Goal: Task Accomplishment & Management: Complete application form

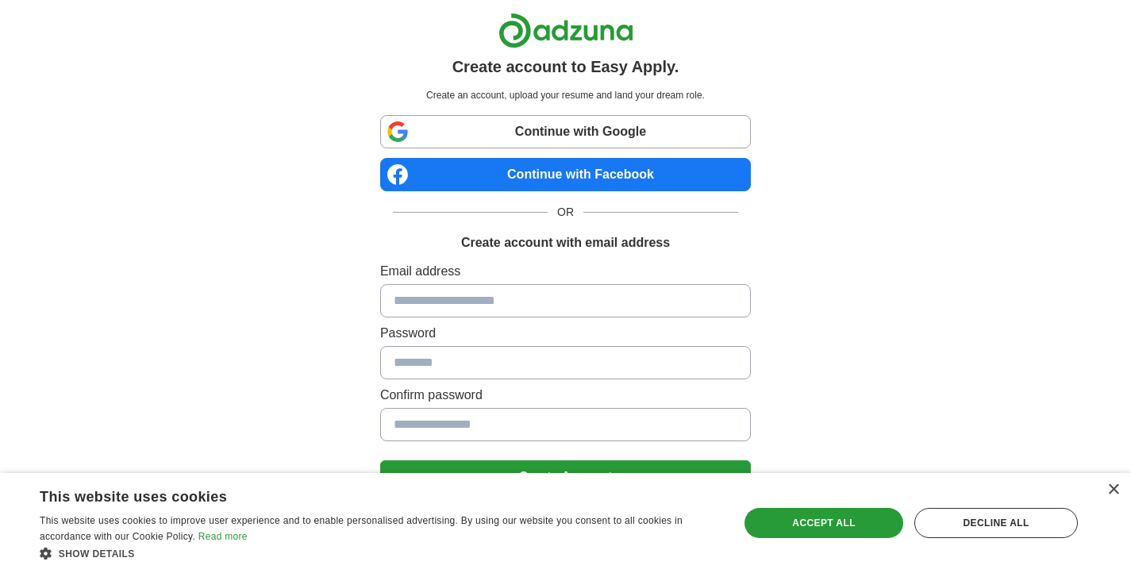
click at [693, 262] on label "Email address" at bounding box center [565, 271] width 371 height 19
click at [1114, 491] on div "×" at bounding box center [1113, 490] width 12 height 12
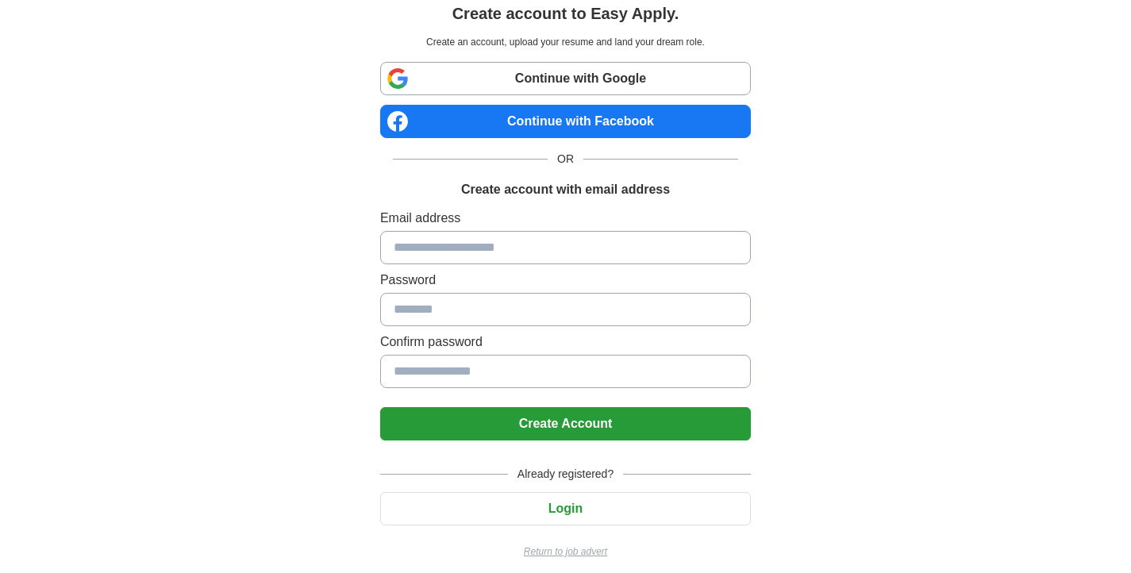
scroll to position [39, 0]
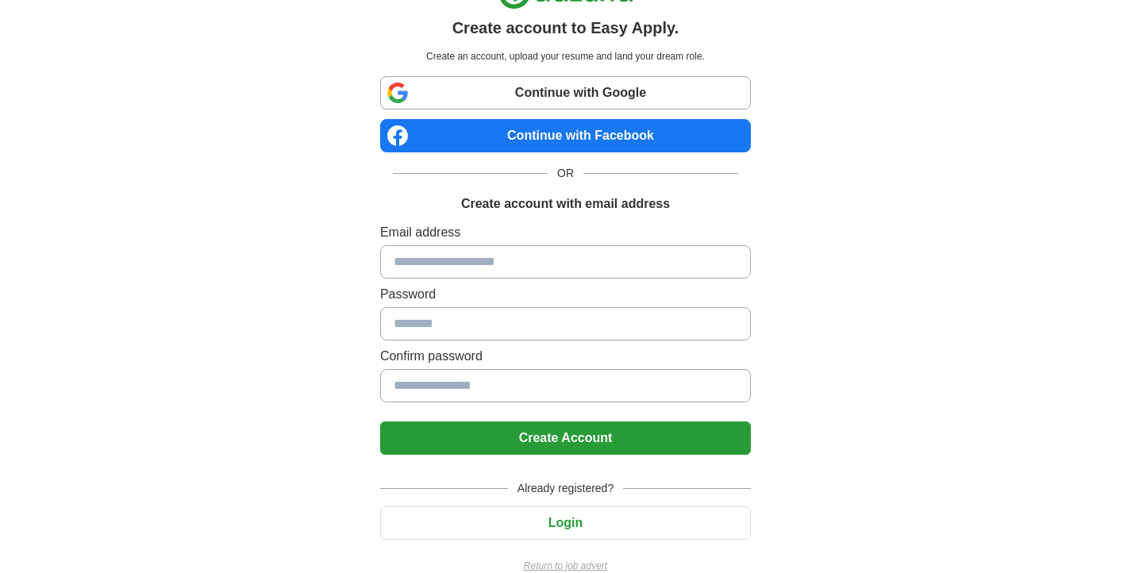
click at [875, 464] on div "Create account to Easy Apply. Create an account, upload your resume and land yo…" at bounding box center [566, 279] width 991 height 637
click at [879, 471] on div "Create account to Easy Apply. Create an account, upload your resume and land yo…" at bounding box center [566, 279] width 991 height 637
click at [608, 265] on input at bounding box center [565, 261] width 371 height 33
click at [918, 228] on div "Create account to Easy Apply. Create an account, upload your resume and land yo…" at bounding box center [566, 279] width 991 height 637
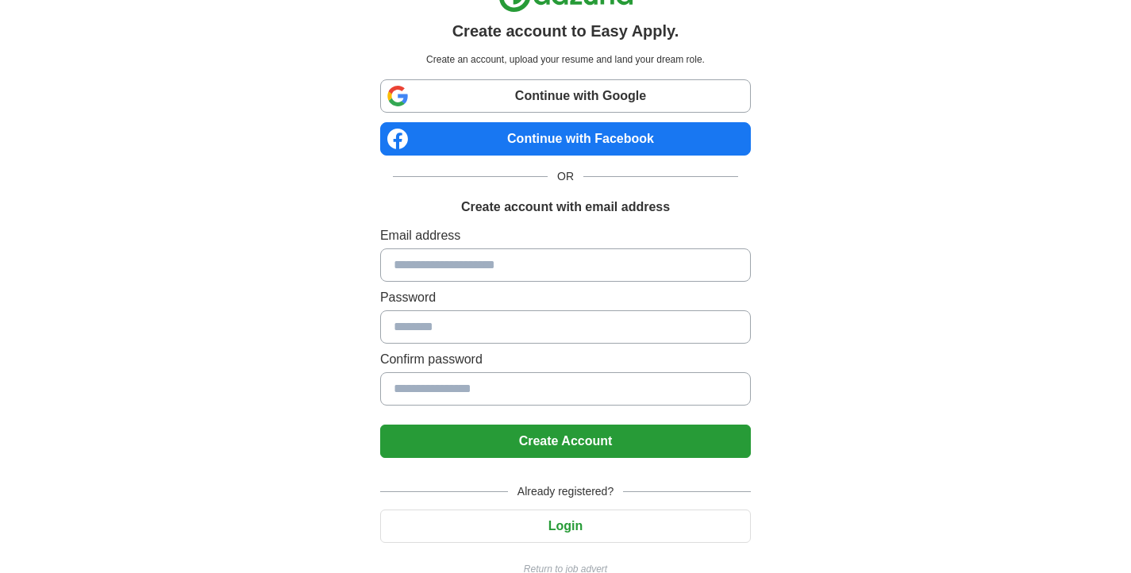
scroll to position [64, 0]
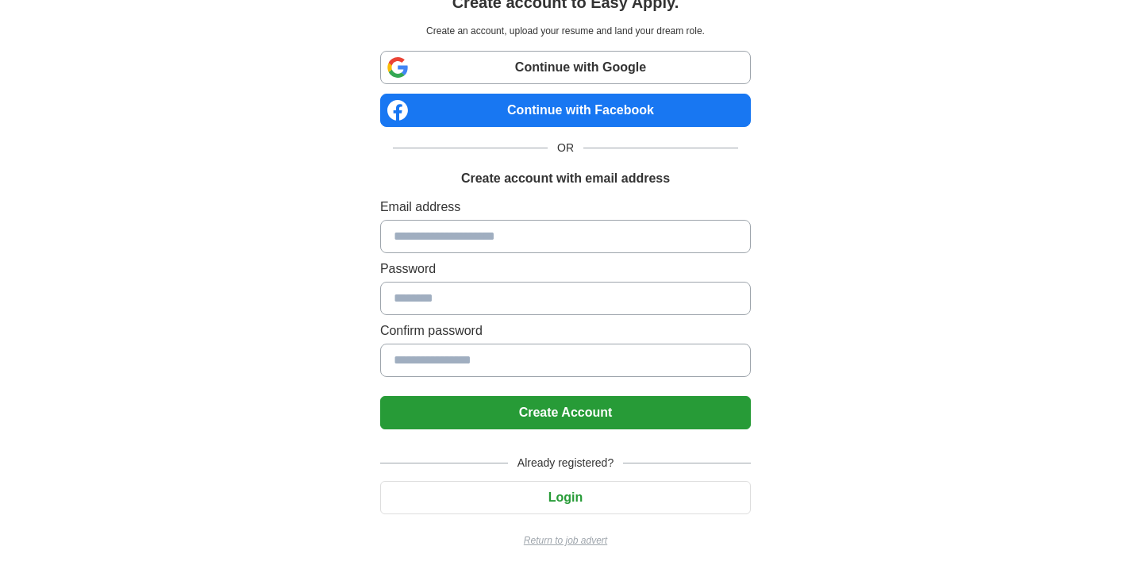
click at [619, 248] on input at bounding box center [565, 236] width 371 height 33
click at [793, 273] on div "Create account to Easy Apply. Create an account, upload your resume and land yo…" at bounding box center [566, 254] width 991 height 637
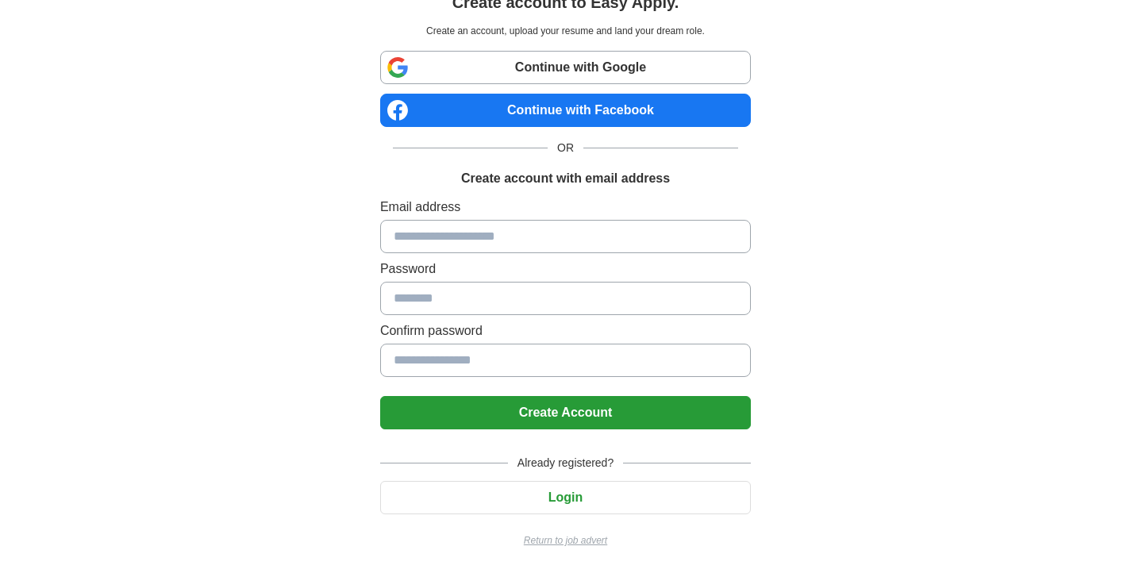
click at [781, 264] on div "Create account to Easy Apply. Create an account, upload your resume and land yo…" at bounding box center [566, 254] width 991 height 637
click at [605, 237] on input at bounding box center [565, 236] width 371 height 33
type input "**********"
click at [646, 285] on input at bounding box center [565, 298] width 371 height 33
type input "*********"
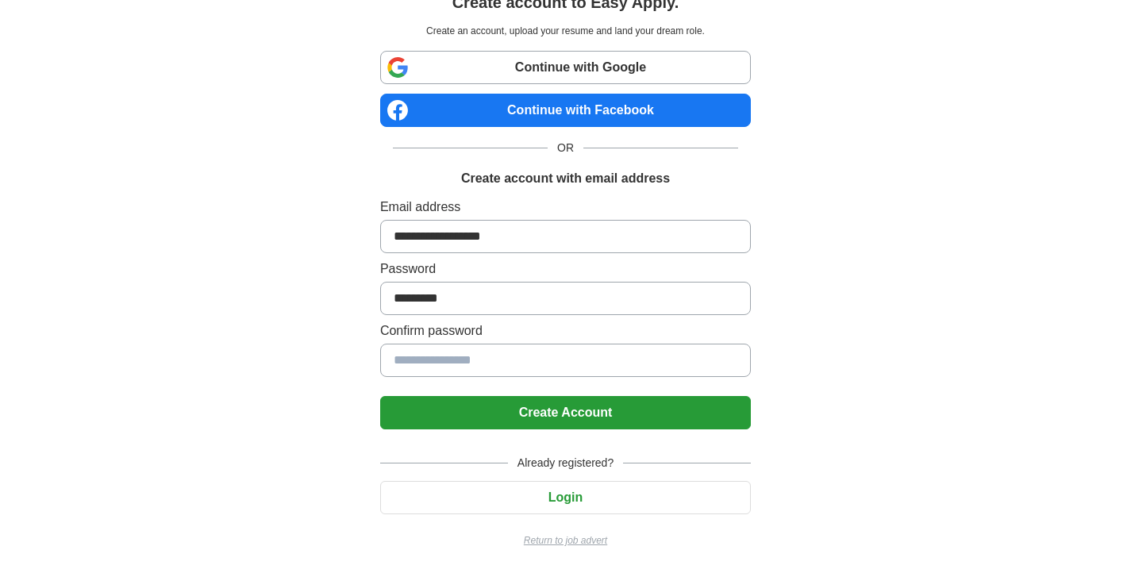
click at [548, 364] on input at bounding box center [565, 360] width 371 height 33
type input "*********"
click at [573, 417] on button "Create Account" at bounding box center [565, 412] width 371 height 33
